Goal: Communication & Community: Answer question/provide support

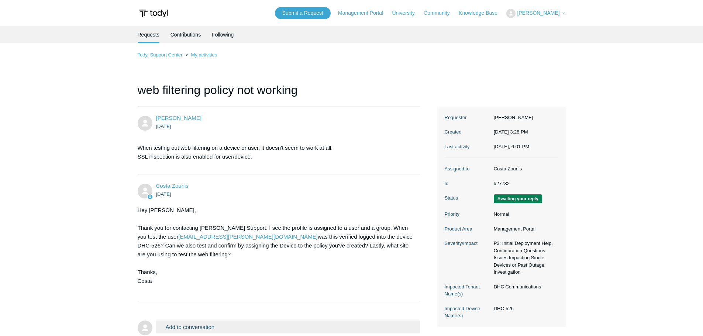
click at [250, 239] on div "Hey [PERSON_NAME], Thank you for contacting [PERSON_NAME] Support. I see the pr…" at bounding box center [275, 250] width 275 height 89
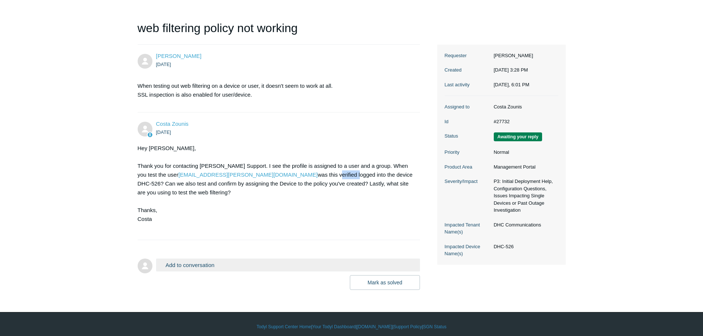
scroll to position [67, 0]
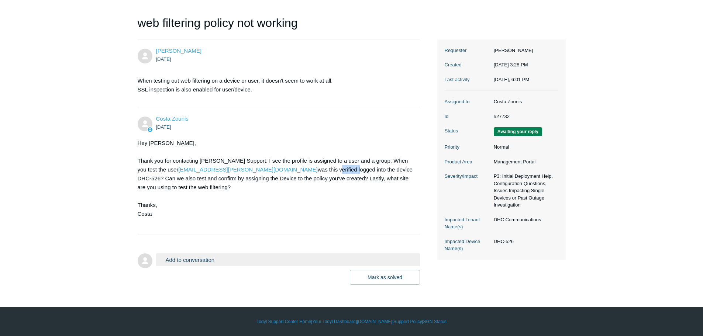
click at [181, 260] on button "Add to conversation" at bounding box center [288, 260] width 264 height 13
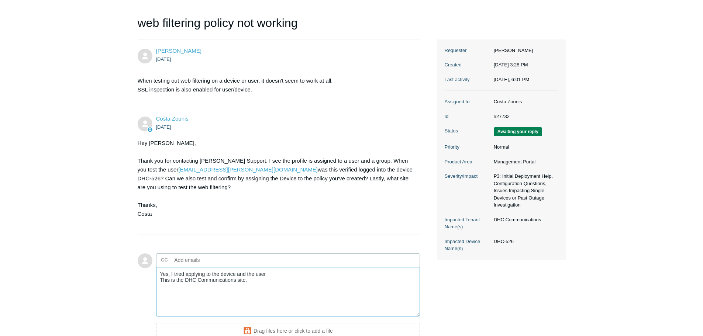
type textarea "Yes, I tried applying to the device and the user This is the DHC Communications…"
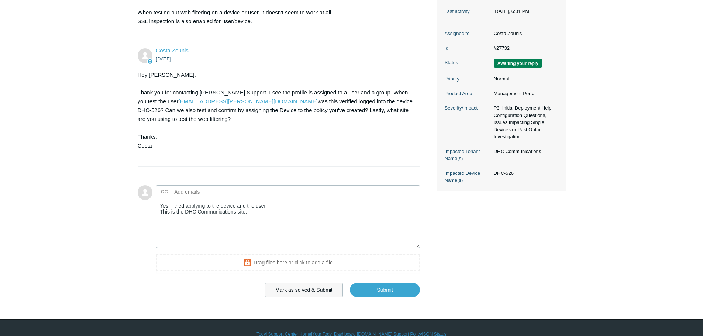
scroll to position [141, 0]
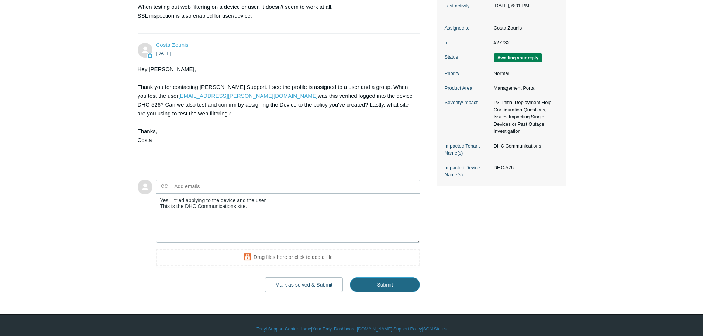
click at [399, 289] on input "Submit" at bounding box center [385, 285] width 70 height 15
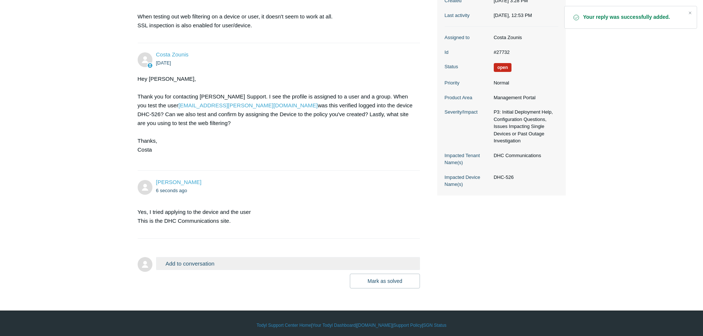
scroll to position [135, 0]
